Goal: Task Accomplishment & Management: Use online tool/utility

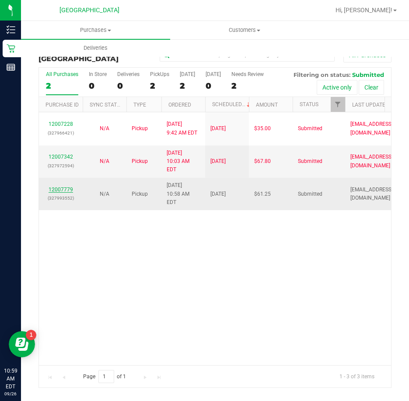
click at [67, 187] on link "12007779" at bounding box center [60, 190] width 24 height 6
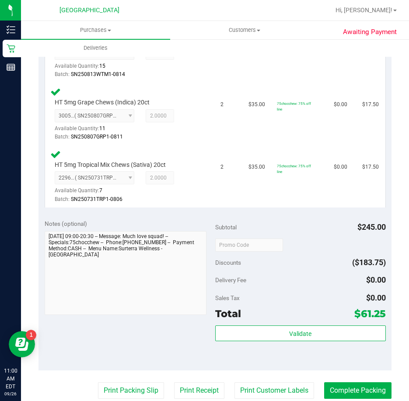
scroll to position [350, 0]
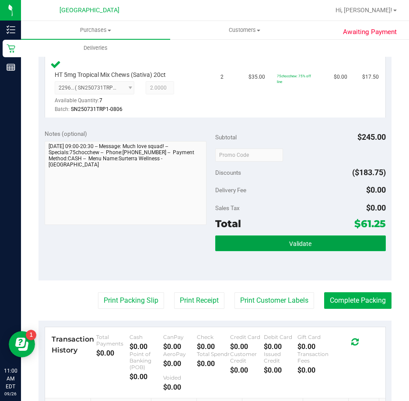
click at [280, 249] on button "Validate" at bounding box center [300, 243] width 170 height 16
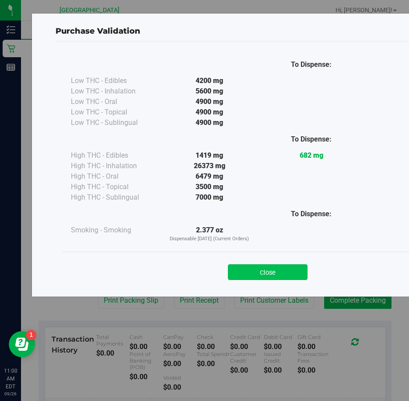
click at [284, 266] on button "Close" at bounding box center [268, 272] width 80 height 16
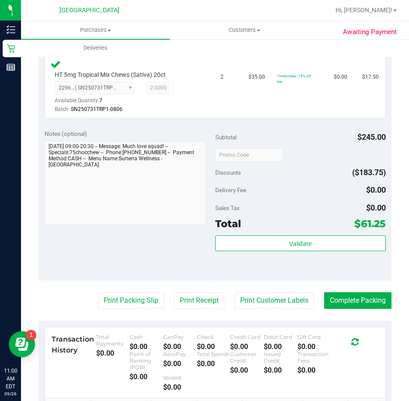
scroll to position [393, 0]
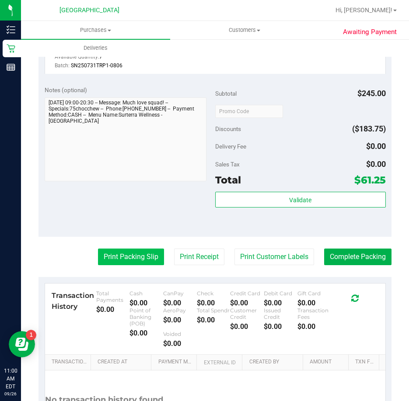
click at [128, 261] on button "Print Packing Slip" at bounding box center [131, 257] width 66 height 17
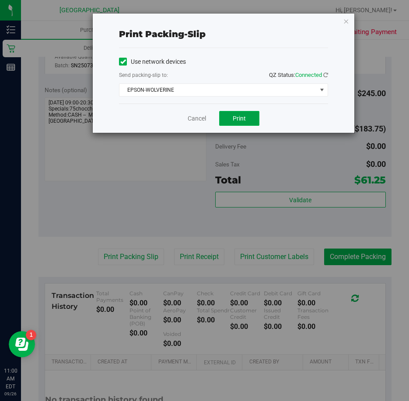
click at [246, 118] on button "Print" at bounding box center [239, 118] width 40 height 15
click at [344, 22] on icon "button" at bounding box center [346, 21] width 6 height 10
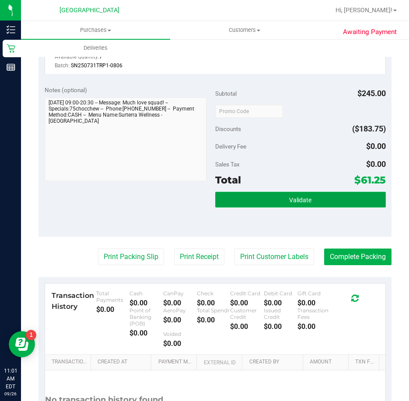
click at [298, 204] on button "Validate" at bounding box center [300, 200] width 170 height 16
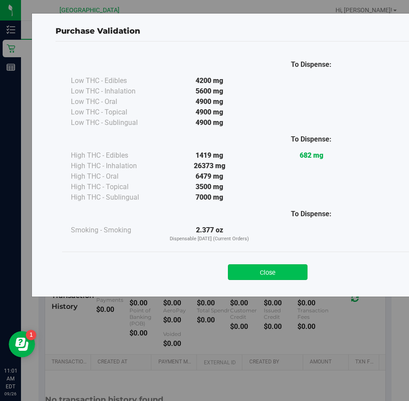
click at [281, 273] on button "Close" at bounding box center [268, 272] width 80 height 16
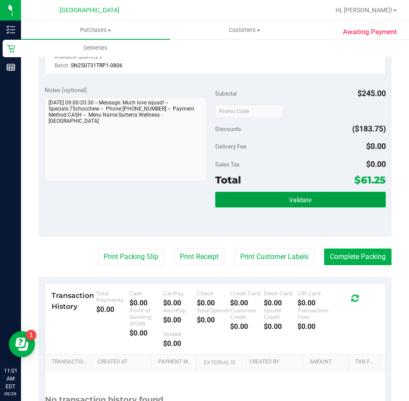
click at [283, 198] on button "Validate" at bounding box center [300, 200] width 170 height 16
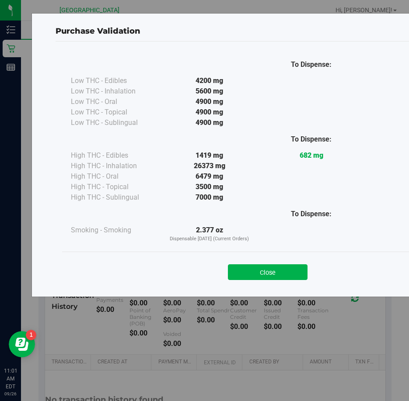
click at [290, 263] on div "Close" at bounding box center [268, 270] width 398 height 22
click at [287, 268] on button "Close" at bounding box center [268, 272] width 80 height 16
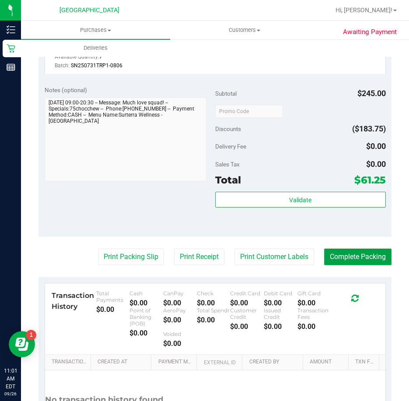
click at [343, 262] on button "Complete Packing" at bounding box center [357, 257] width 67 height 17
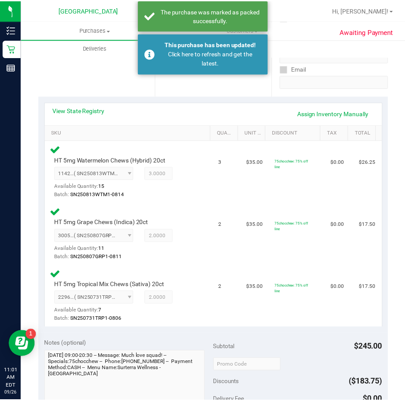
scroll to position [0, 0]
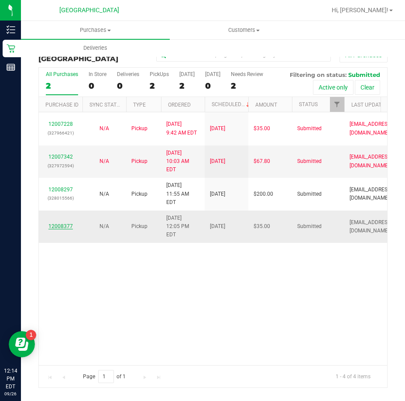
click at [66, 223] on link "12008377" at bounding box center [60, 226] width 24 height 6
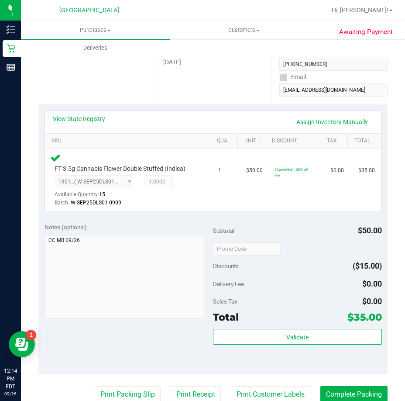
scroll to position [218, 0]
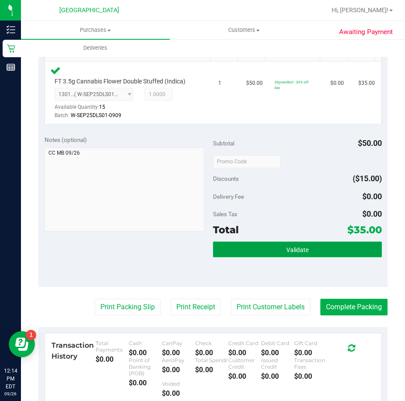
click at [318, 251] on button "Validate" at bounding box center [297, 250] width 169 height 16
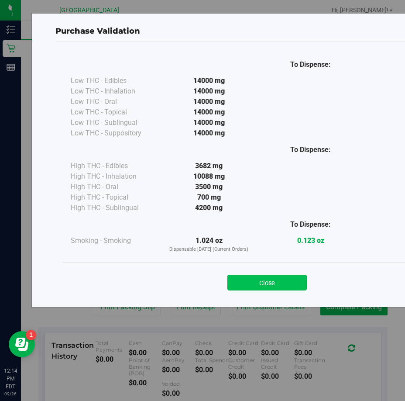
click at [294, 282] on button "Close" at bounding box center [268, 283] width 80 height 16
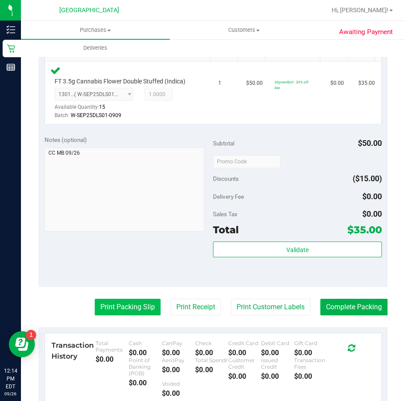
click at [127, 302] on button "Print Packing Slip" at bounding box center [128, 307] width 66 height 17
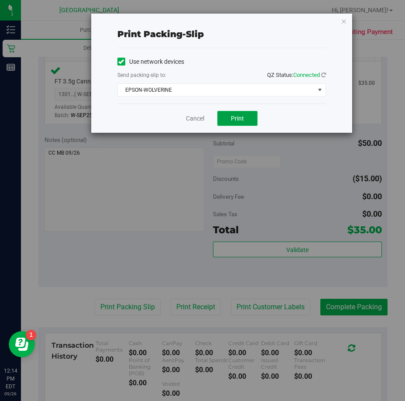
drag, startPoint x: 239, startPoint y: 122, endPoint x: 312, endPoint y: 169, distance: 86.1
click at [239, 123] on button "Print" at bounding box center [238, 118] width 40 height 15
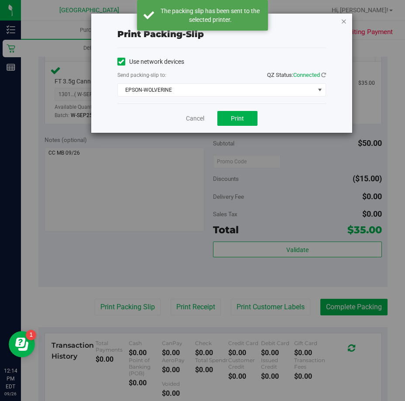
click at [346, 22] on icon "button" at bounding box center [344, 21] width 6 height 10
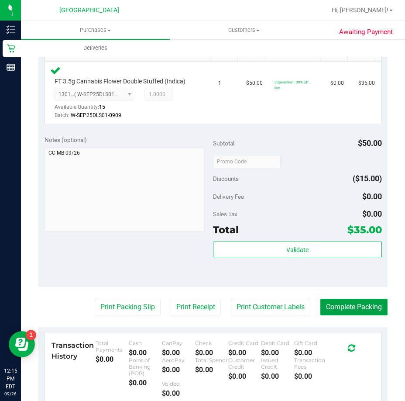
click at [357, 308] on button "Complete Packing" at bounding box center [354, 307] width 67 height 17
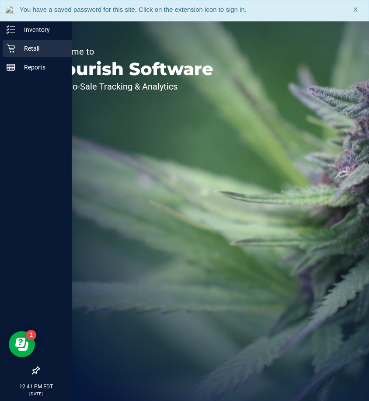
click at [25, 50] on p "Retail" at bounding box center [41, 48] width 52 height 10
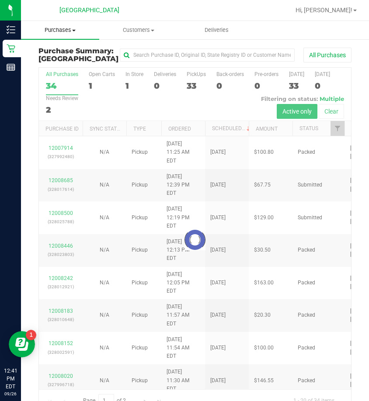
click at [70, 29] on span "Purchases" at bounding box center [60, 30] width 78 height 8
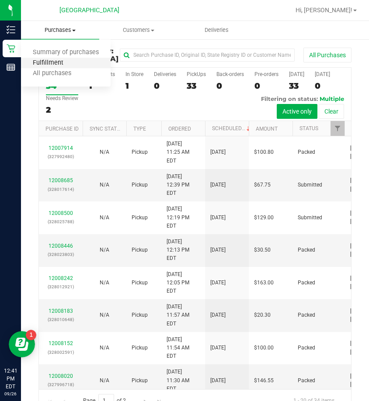
click at [52, 60] on span "Fulfillment" at bounding box center [48, 62] width 54 height 7
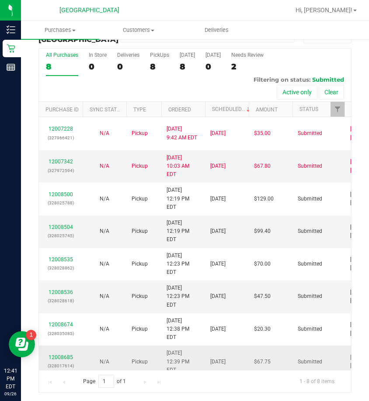
scroll to position [28, 0]
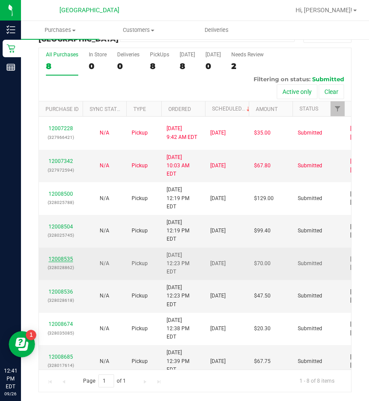
click at [62, 256] on link "12008535" at bounding box center [60, 259] width 24 height 6
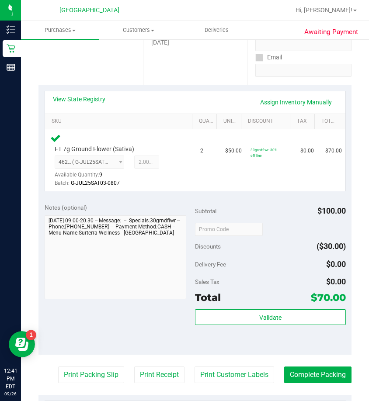
scroll to position [159, 0]
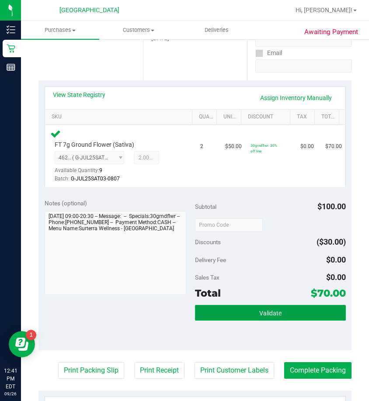
click at [249, 316] on button "Validate" at bounding box center [270, 313] width 151 height 16
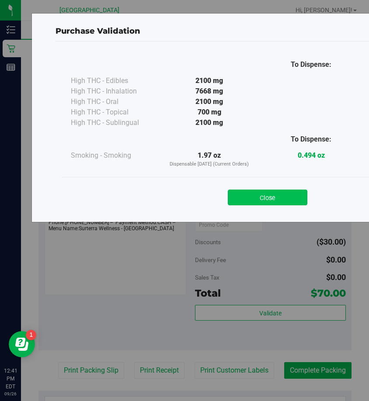
click at [264, 192] on button "Close" at bounding box center [268, 198] width 80 height 16
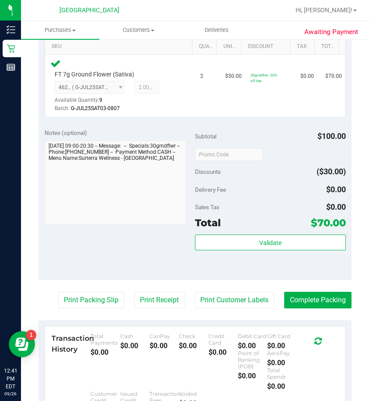
scroll to position [290, 0]
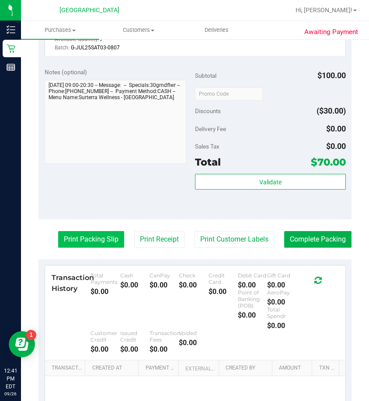
click at [71, 237] on button "Print Packing Slip" at bounding box center [91, 239] width 66 height 17
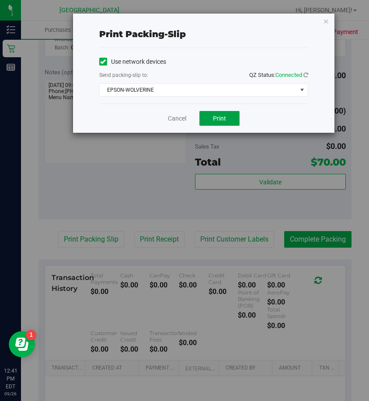
click at [228, 116] on button "Print" at bounding box center [219, 118] width 40 height 15
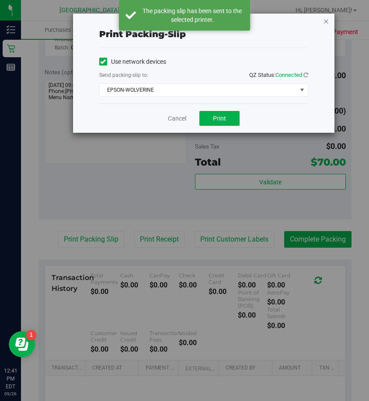
click at [324, 22] on icon "button" at bounding box center [326, 21] width 6 height 10
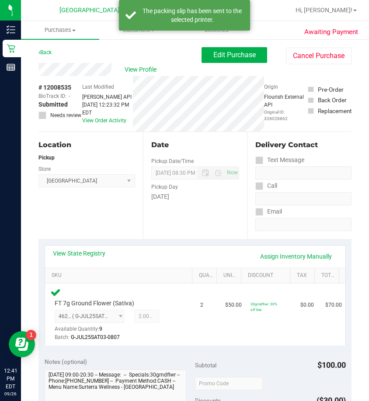
scroll to position [262, 0]
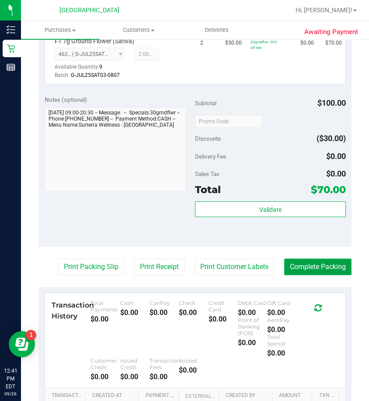
click at [299, 264] on button "Complete Packing" at bounding box center [317, 267] width 67 height 17
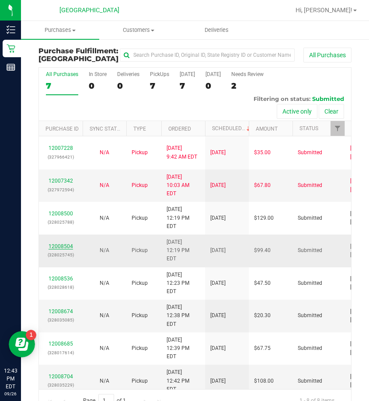
click at [64, 243] on link "12008504" at bounding box center [60, 246] width 24 height 6
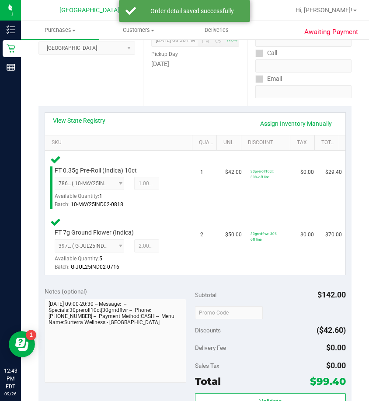
scroll to position [175, 0]
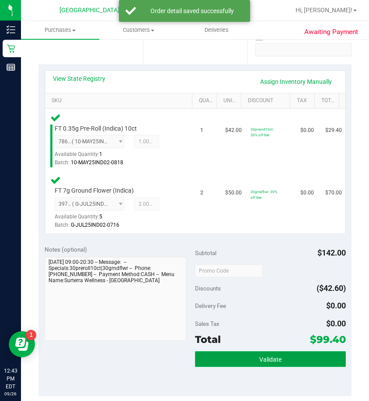
click at [285, 353] on button "Validate" at bounding box center [270, 359] width 151 height 16
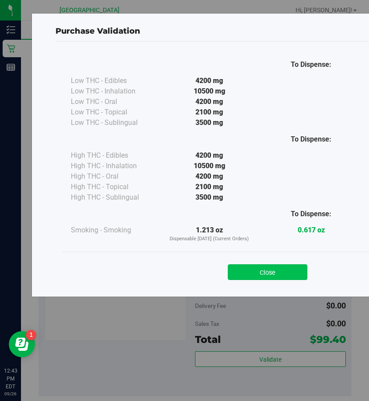
click at [289, 274] on button "Close" at bounding box center [268, 272] width 80 height 16
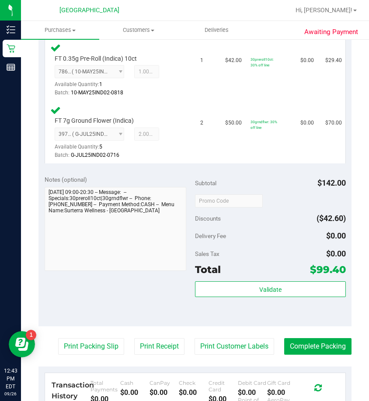
scroll to position [350, 0]
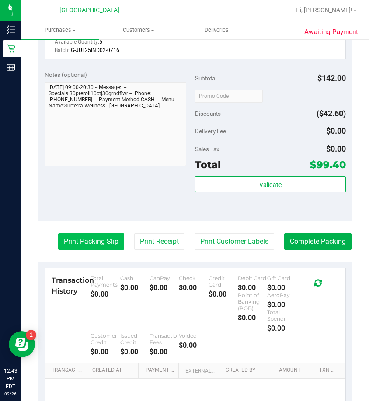
click at [107, 242] on button "Print Packing Slip" at bounding box center [91, 241] width 66 height 17
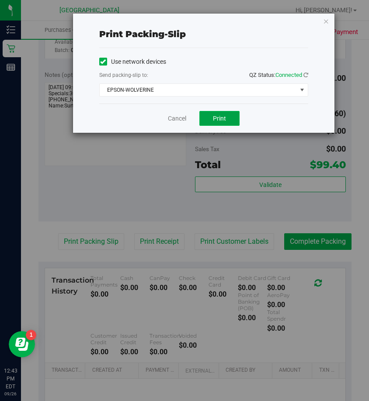
click at [206, 114] on button "Print" at bounding box center [219, 118] width 40 height 15
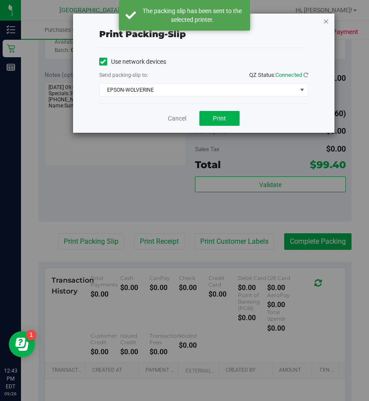
click at [327, 21] on icon "button" at bounding box center [326, 21] width 6 height 10
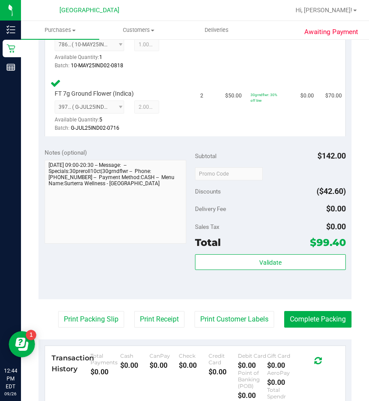
scroll to position [437, 0]
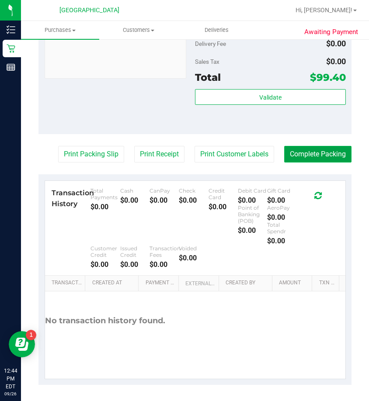
click at [316, 156] on button "Complete Packing" at bounding box center [317, 154] width 67 height 17
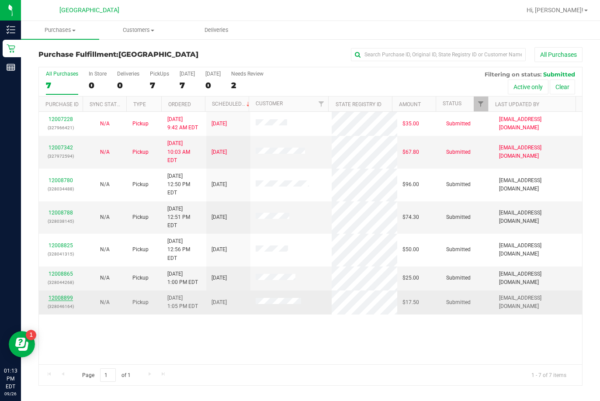
click at [64, 295] on link "12008899" at bounding box center [60, 298] width 24 height 6
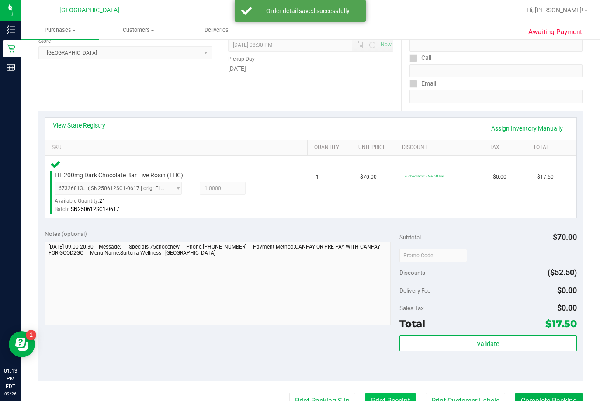
scroll to position [262, 0]
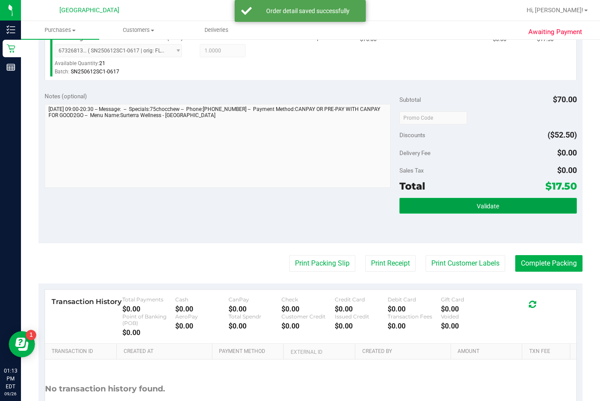
click at [368, 201] on button "Validate" at bounding box center [487, 206] width 177 height 16
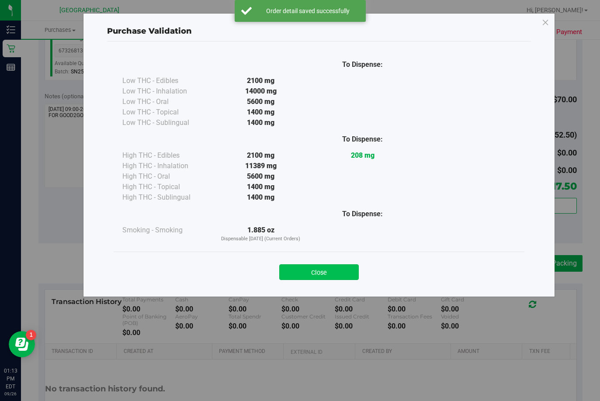
click at [336, 265] on button "Close" at bounding box center [319, 272] width 80 height 16
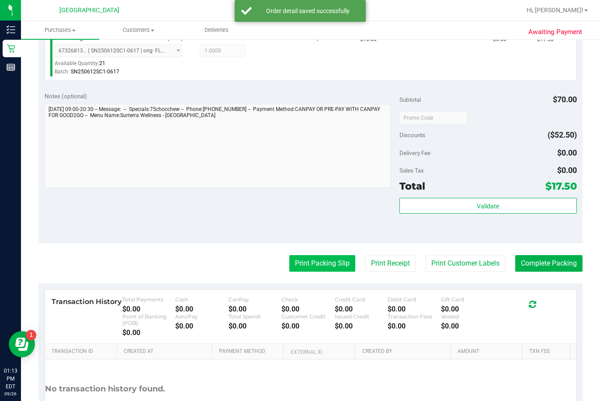
click at [292, 264] on button "Print Packing Slip" at bounding box center [322, 263] width 66 height 17
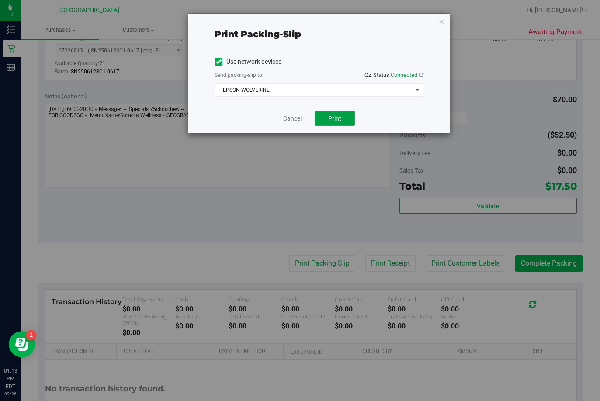
click at [336, 121] on span "Print" at bounding box center [334, 118] width 13 height 7
click at [368, 21] on icon "button" at bounding box center [441, 21] width 6 height 10
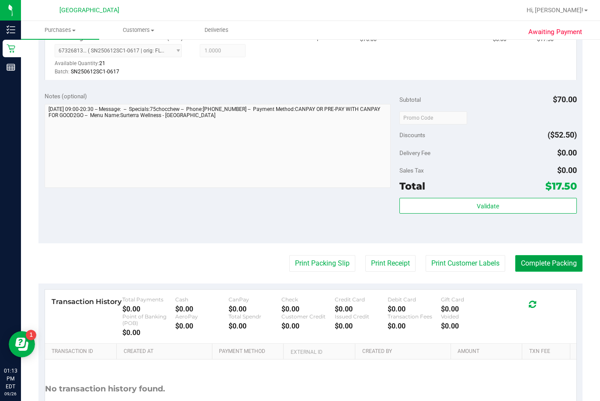
click at [368, 259] on button "Complete Packing" at bounding box center [548, 263] width 67 height 17
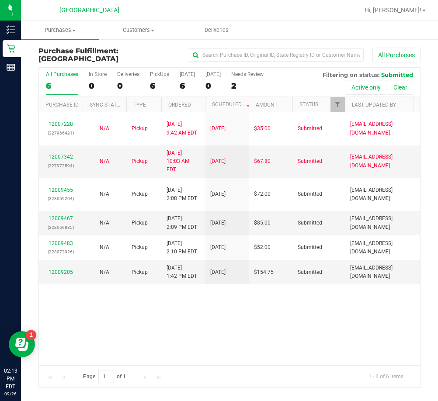
click at [132, 10] on div "[GEOGRAPHIC_DATA]" at bounding box center [89, 10] width 128 height 14
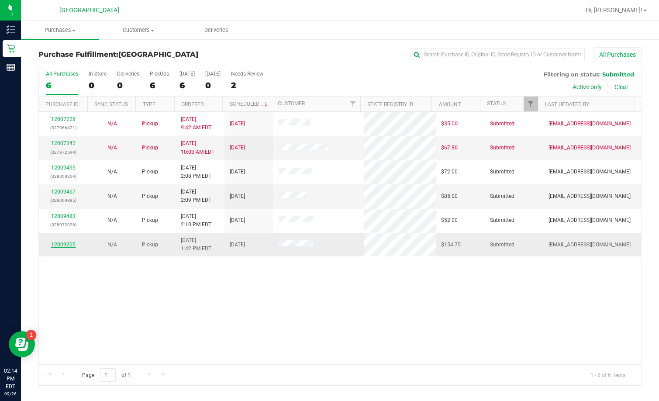
click at [72, 245] on link "12009205" at bounding box center [63, 245] width 24 height 6
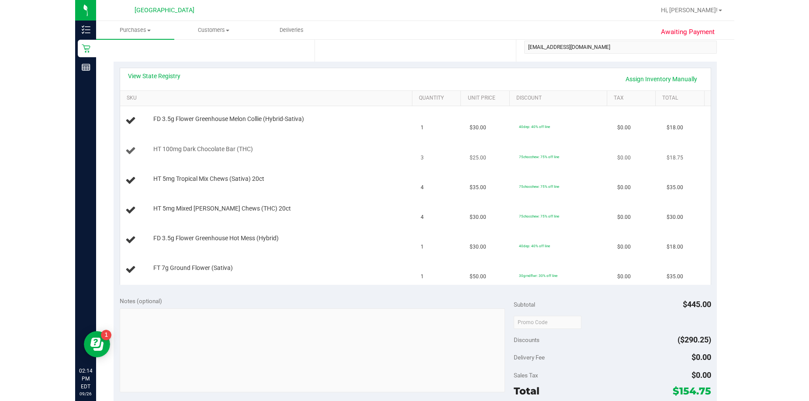
scroll to position [175, 0]
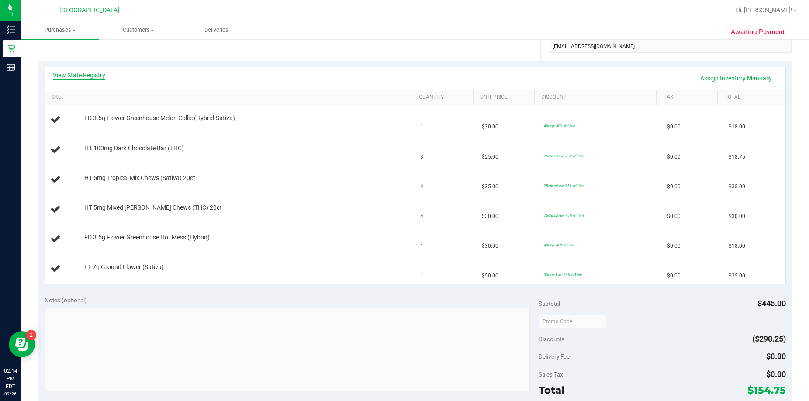
click at [94, 75] on link "View State Registry" at bounding box center [79, 75] width 52 height 9
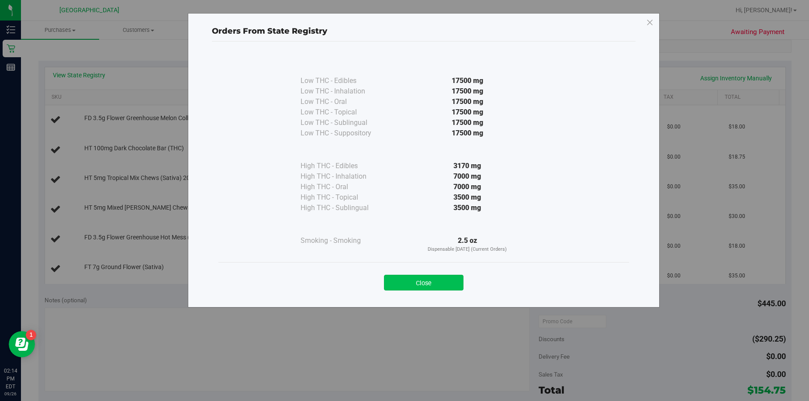
click at [368, 277] on button "Close" at bounding box center [424, 283] width 80 height 16
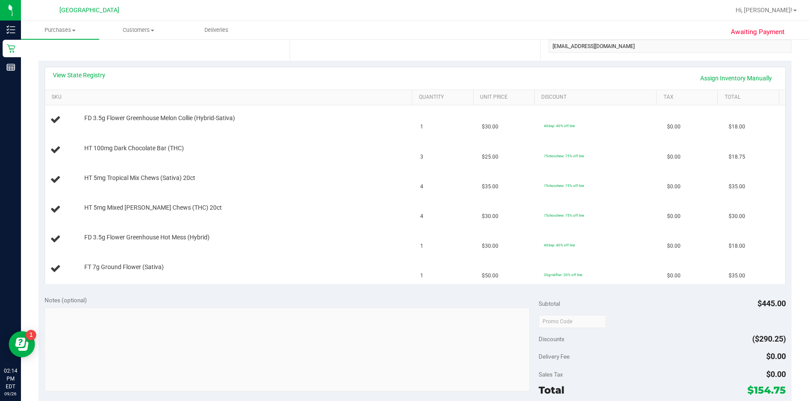
scroll to position [437, 0]
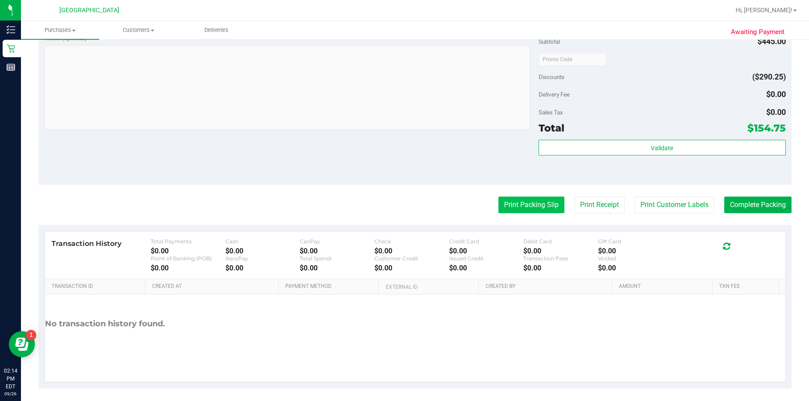
click at [368, 203] on button "Print Packing Slip" at bounding box center [532, 205] width 66 height 17
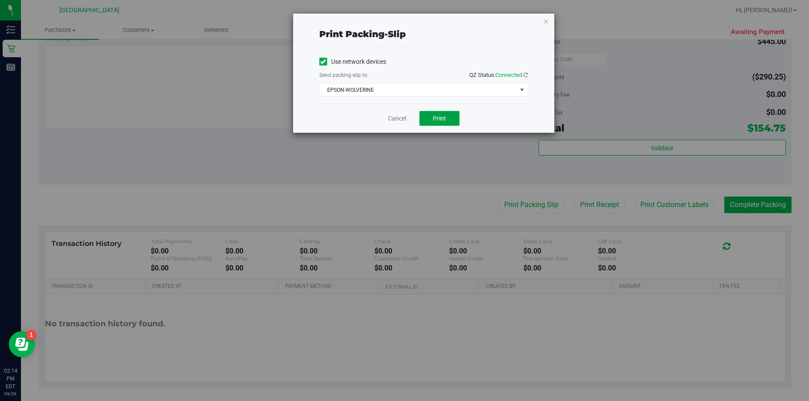
click at [368, 121] on span "Print" at bounding box center [439, 118] width 13 height 7
click at [368, 23] on icon "button" at bounding box center [546, 21] width 6 height 10
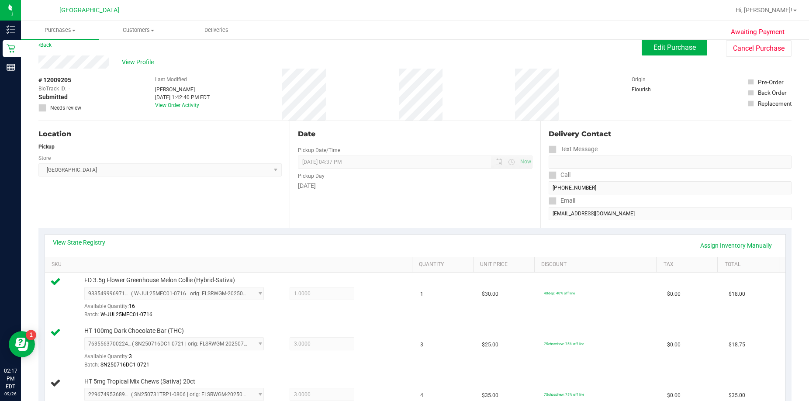
scroll to position [0, 0]
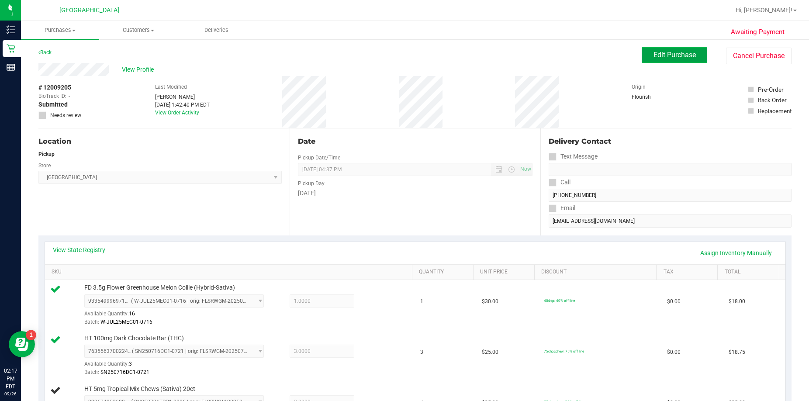
click at [368, 60] on button "Edit Purchase" at bounding box center [675, 55] width 66 height 16
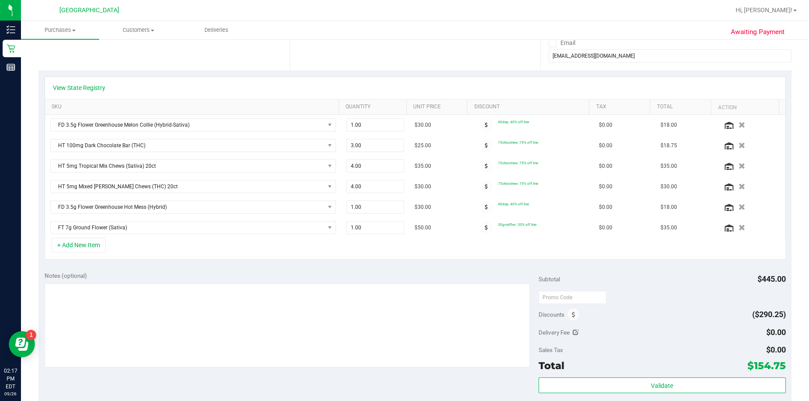
scroll to position [175, 0]
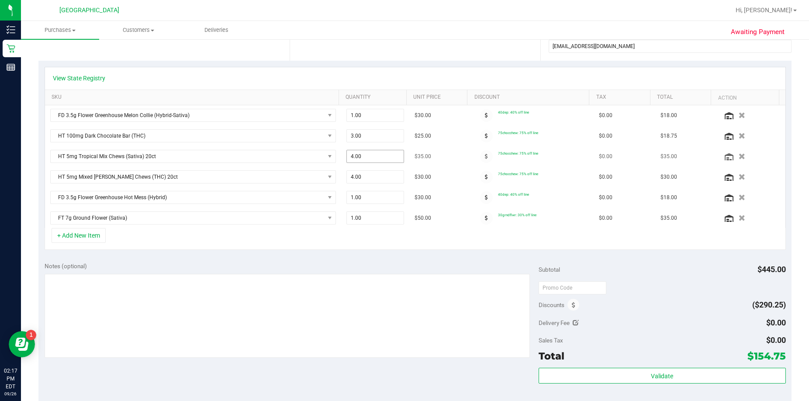
click at [348, 158] on span "4.00 4" at bounding box center [375, 156] width 58 height 13
type input "3"
type input "3.00"
click at [361, 233] on div "+ Add New Item" at bounding box center [415, 239] width 741 height 22
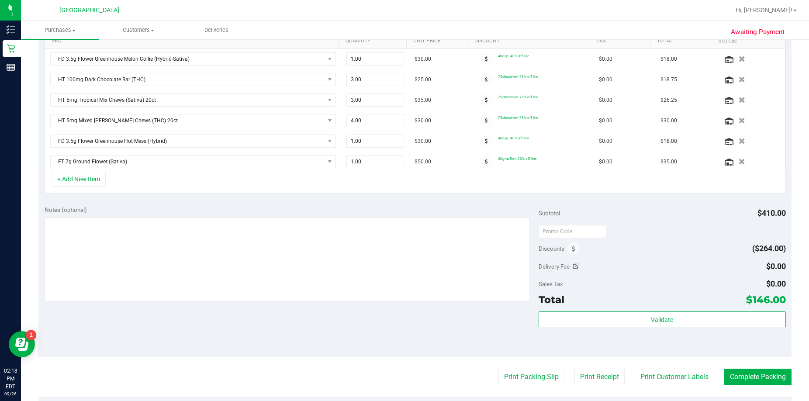
scroll to position [306, 0]
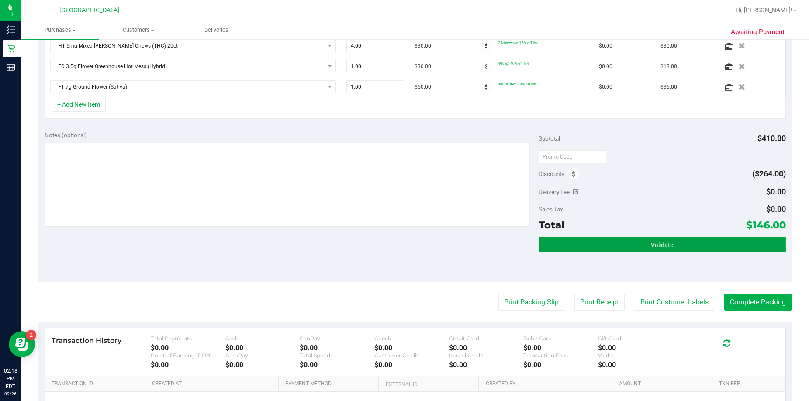
click at [368, 244] on span "Validate" at bounding box center [662, 245] width 22 height 7
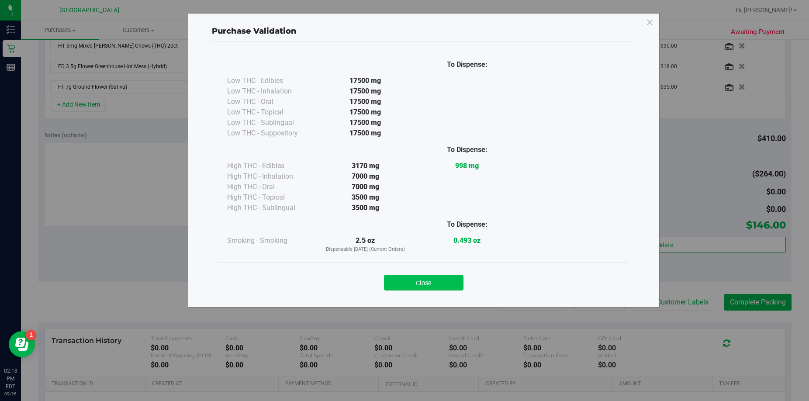
click at [368, 281] on button "Close" at bounding box center [424, 283] width 80 height 16
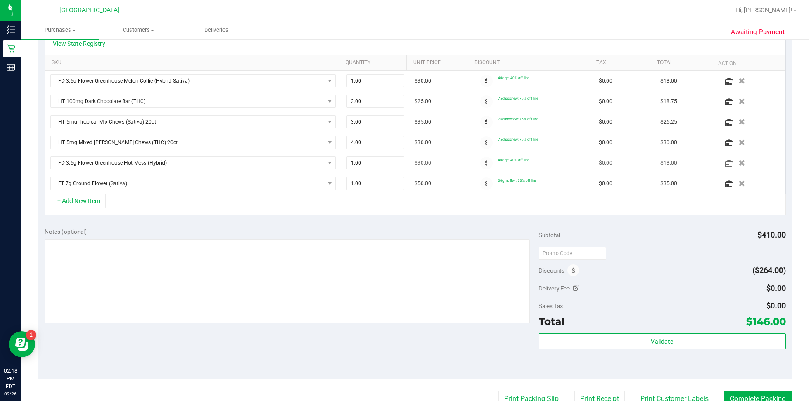
scroll to position [218, 0]
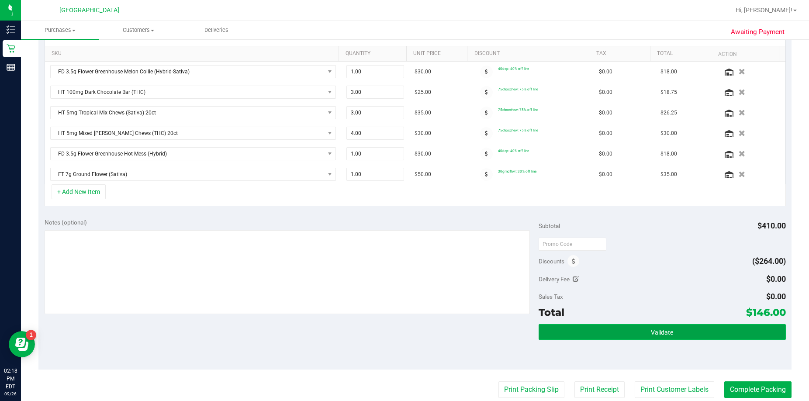
click at [368, 330] on button "Validate" at bounding box center [662, 332] width 247 height 16
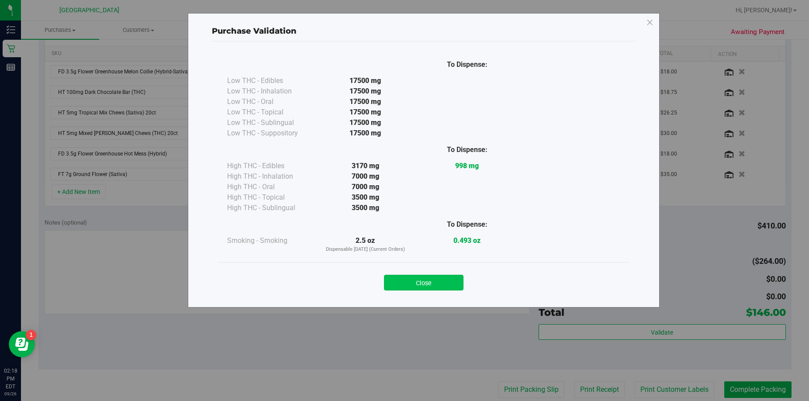
click at [368, 278] on button "Close" at bounding box center [424, 283] width 80 height 16
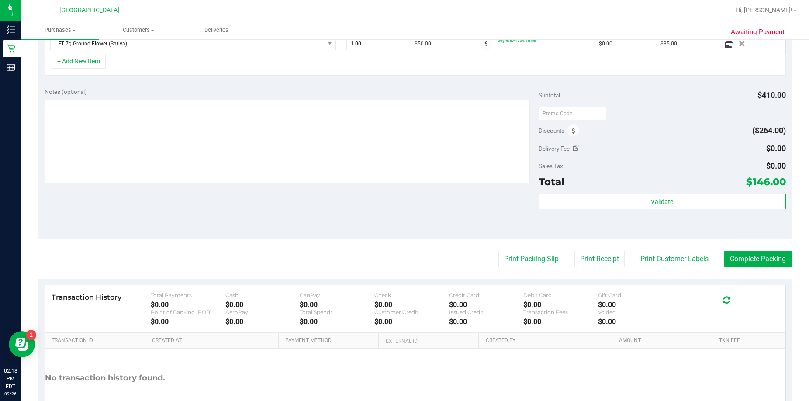
scroll to position [350, 0]
click at [368, 253] on button "Print Packing Slip" at bounding box center [532, 258] width 66 height 17
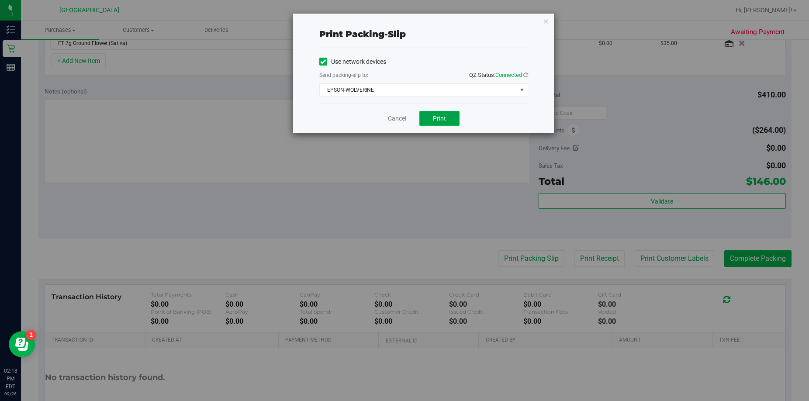
click at [368, 117] on span "Print" at bounding box center [439, 118] width 13 height 7
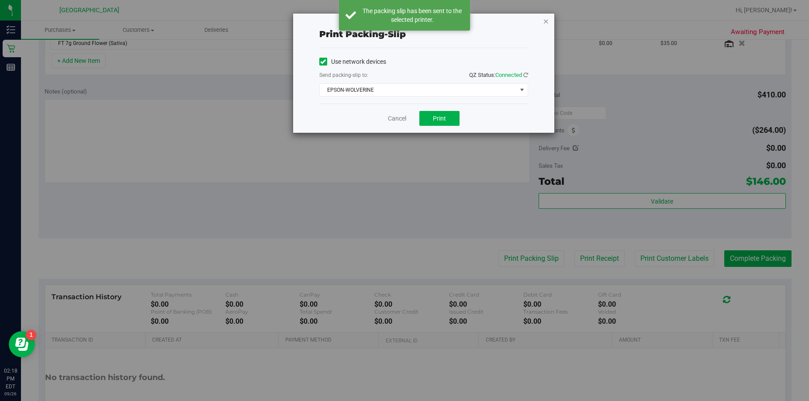
click at [368, 23] on icon "button" at bounding box center [546, 21] width 6 height 10
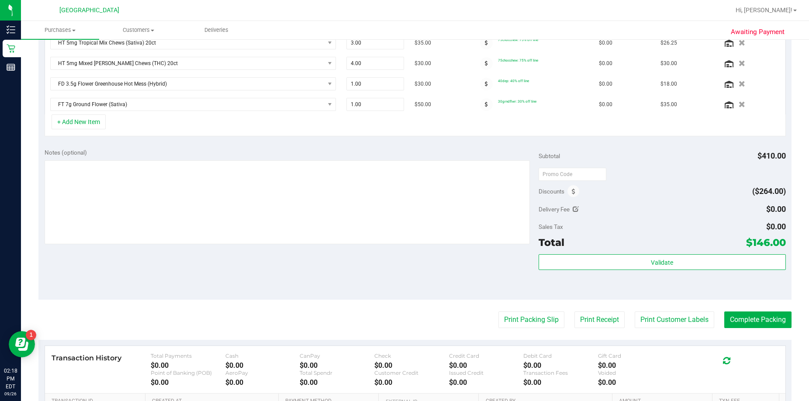
scroll to position [408, 0]
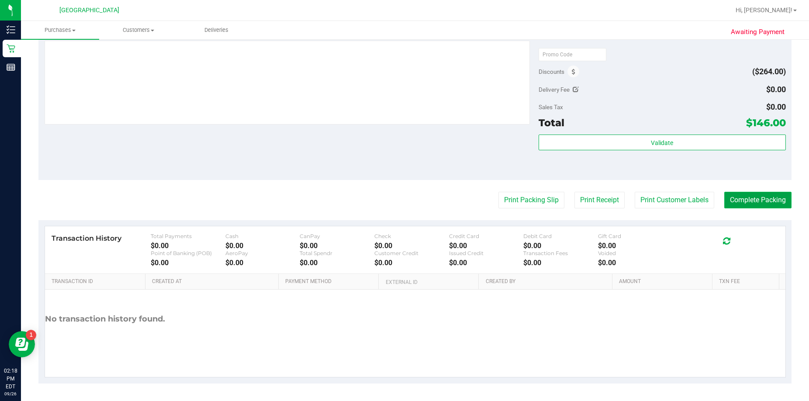
click at [368, 197] on button "Complete Packing" at bounding box center [757, 200] width 67 height 17
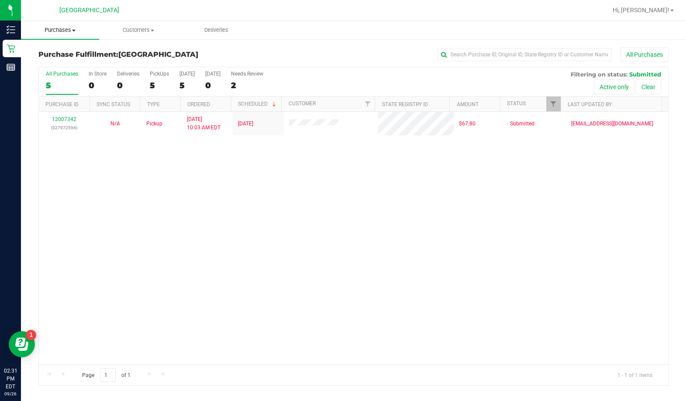
click at [68, 29] on span "Purchases" at bounding box center [60, 30] width 78 height 8
click at [66, 59] on span "Fulfillment" at bounding box center [48, 62] width 54 height 7
click at [368, 8] on span "Hi, [PERSON_NAME]!" at bounding box center [641, 10] width 57 height 7
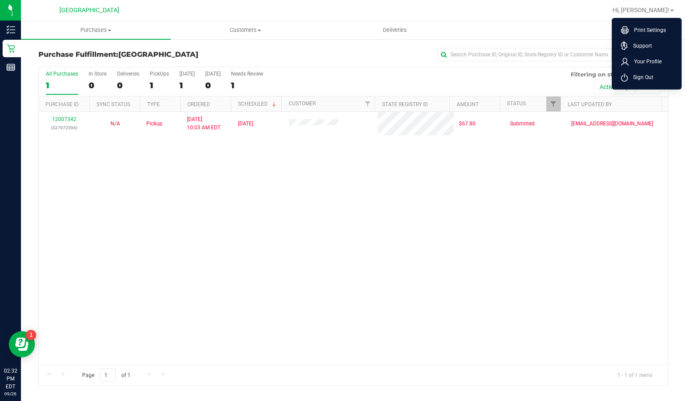
click at [368, 85] on ul "Print Settings Support Your Profile Sign Out" at bounding box center [647, 54] width 70 height 72
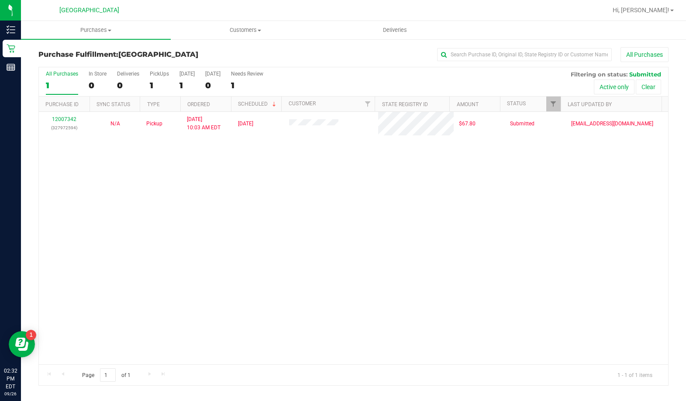
click at [368, 79] on div "Active only Clear" at bounding box center [616, 87] width 90 height 18
click at [368, 7] on span "Hi, [PERSON_NAME]!" at bounding box center [641, 10] width 57 height 7
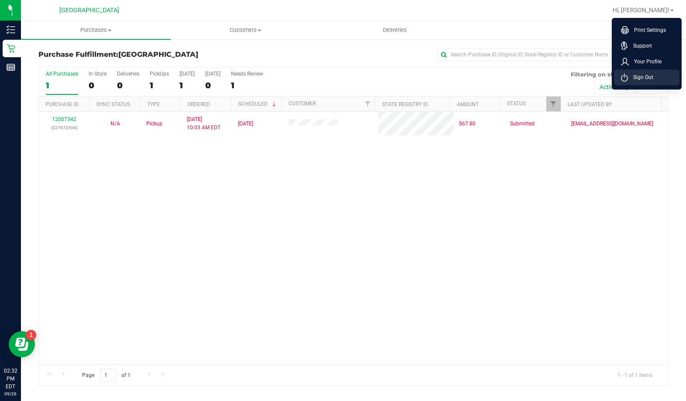
click at [368, 73] on span "Sign Out" at bounding box center [640, 77] width 25 height 9
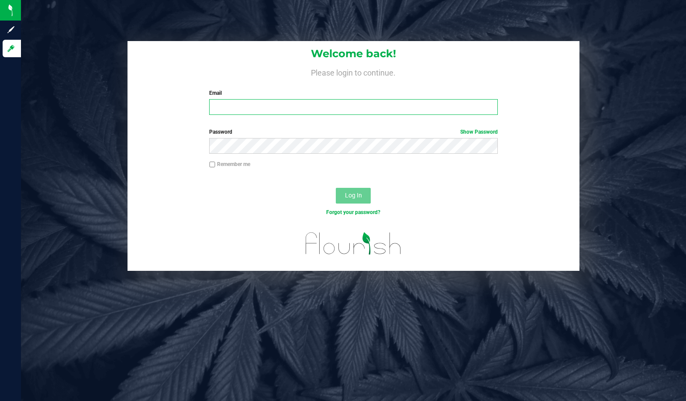
click at [321, 110] on input "Email" at bounding box center [353, 107] width 288 height 16
type input "[EMAIL_ADDRESS][DOMAIN_NAME]"
click at [344, 190] on button "Log In" at bounding box center [353, 196] width 35 height 16
